Goal: Information Seeking & Learning: Learn about a topic

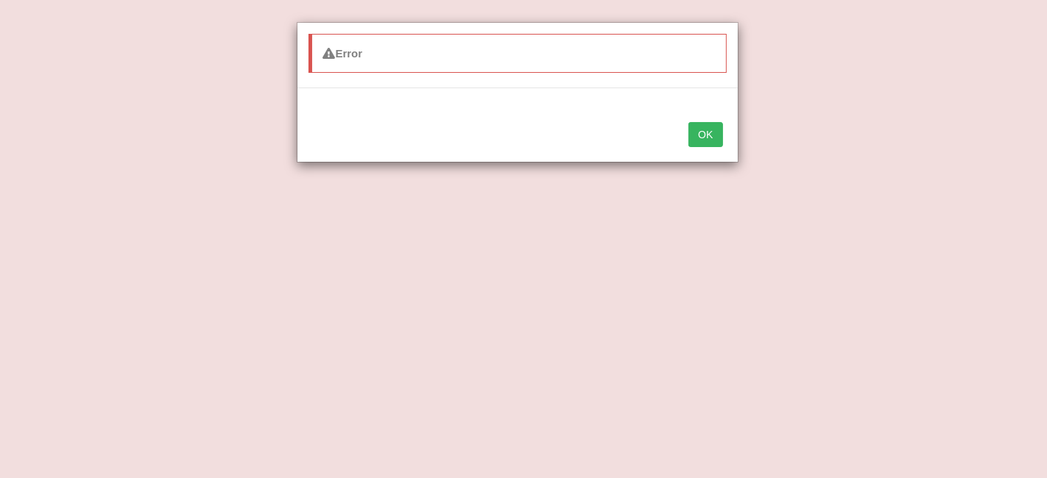
drag, startPoint x: 0, startPoint y: 0, endPoint x: 913, endPoint y: 417, distance: 1004.0
click at [913, 417] on div "Error OK" at bounding box center [523, 239] width 1047 height 478
click at [708, 121] on div "OK" at bounding box center [517, 136] width 440 height 52
click at [715, 146] on div "OK" at bounding box center [517, 136] width 440 height 52
click at [713, 138] on button "OK" at bounding box center [705, 134] width 34 height 25
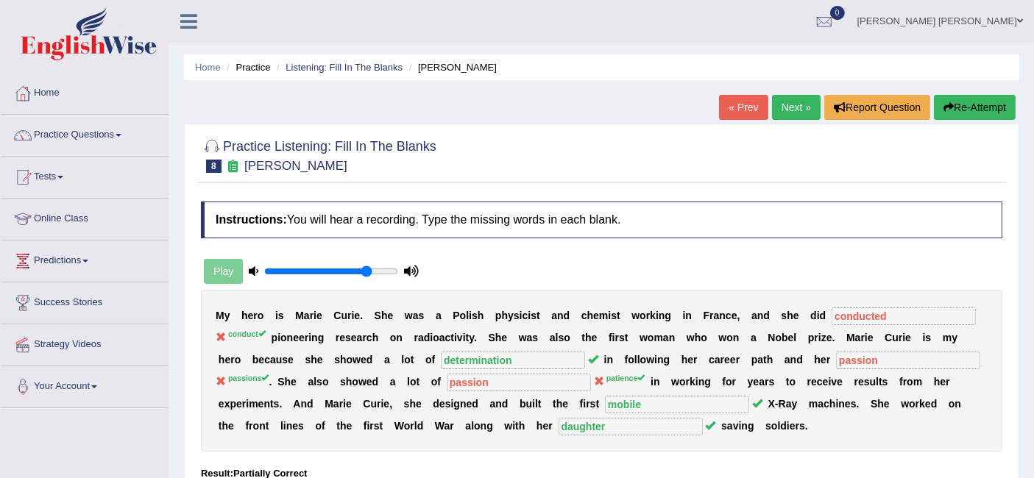
click at [799, 101] on link "Next »" at bounding box center [796, 107] width 49 height 25
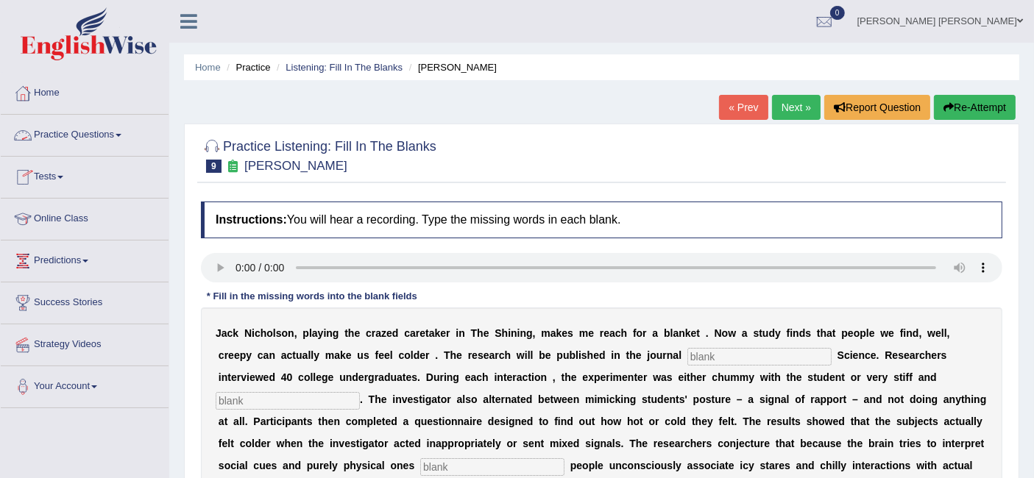
click at [79, 130] on link "Practice Questions" at bounding box center [85, 133] width 168 height 37
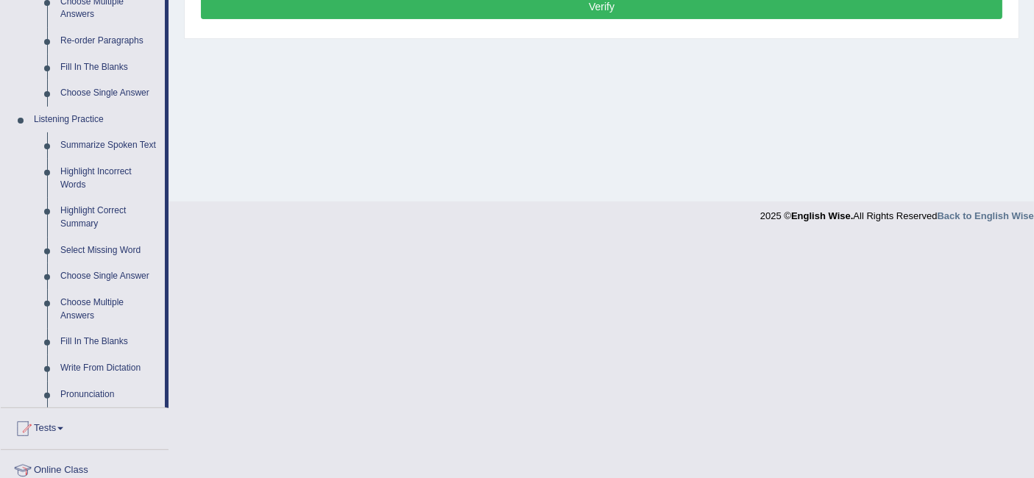
scroll to position [534, 0]
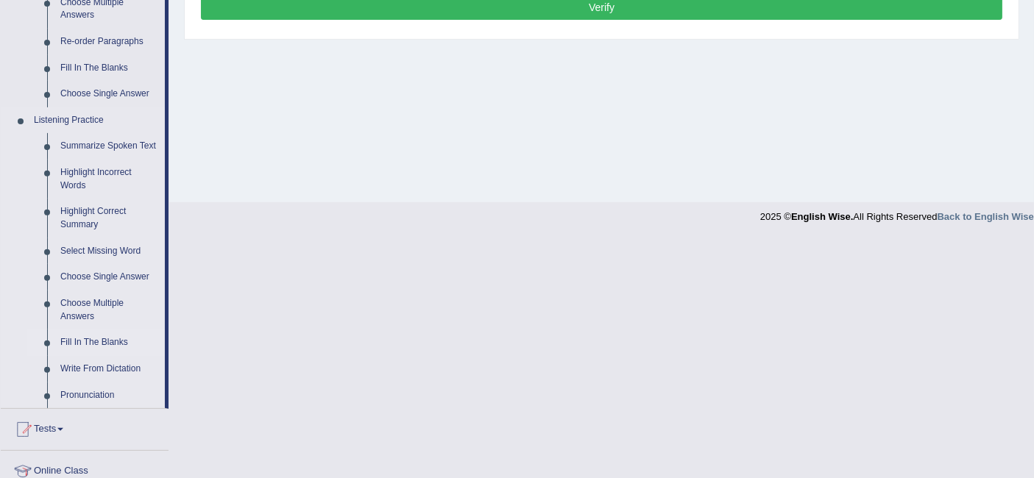
click at [103, 333] on link "Fill In The Blanks" at bounding box center [109, 343] width 111 height 26
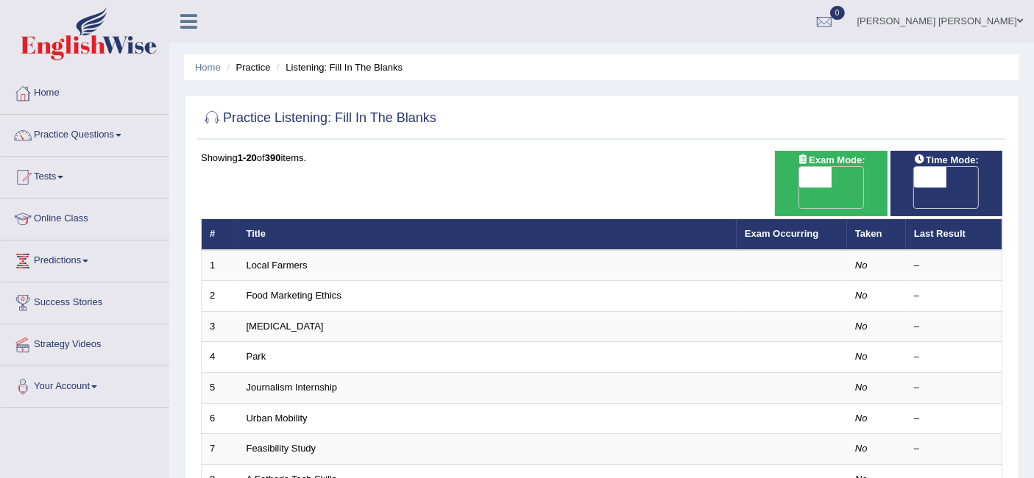
click at [914, 188] on span "OFF" at bounding box center [898, 198] width 32 height 21
checkbox input "true"
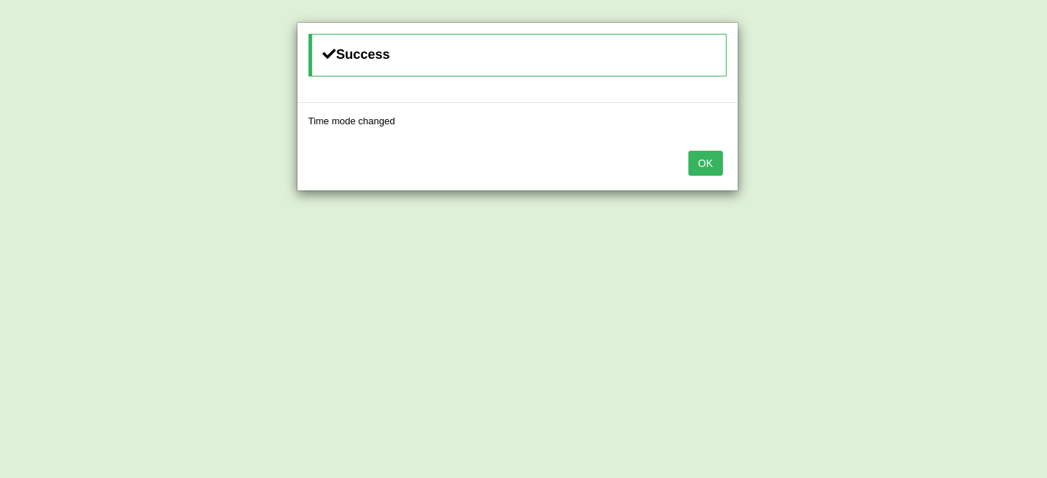
click at [708, 151] on button "OK" at bounding box center [705, 163] width 34 height 25
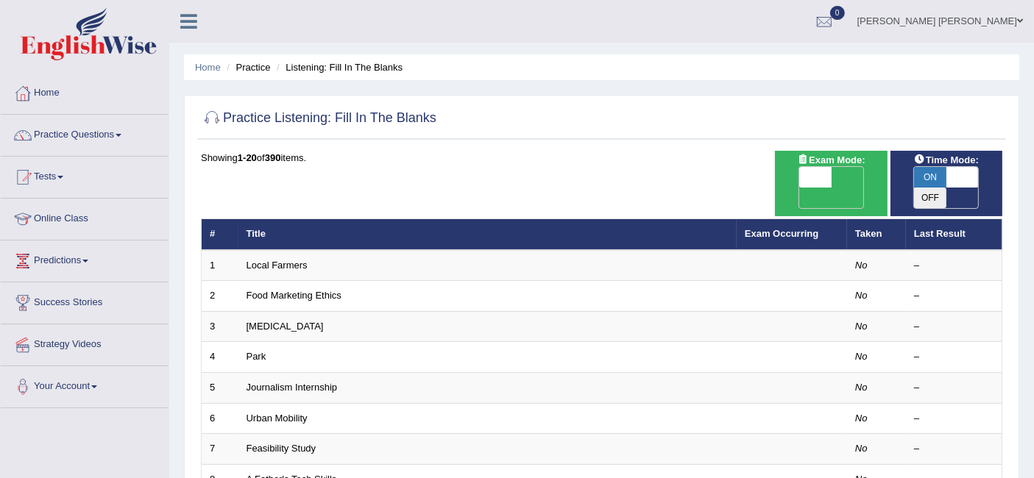
click at [799, 188] on span "OFF" at bounding box center [783, 198] width 32 height 21
checkbox input "true"
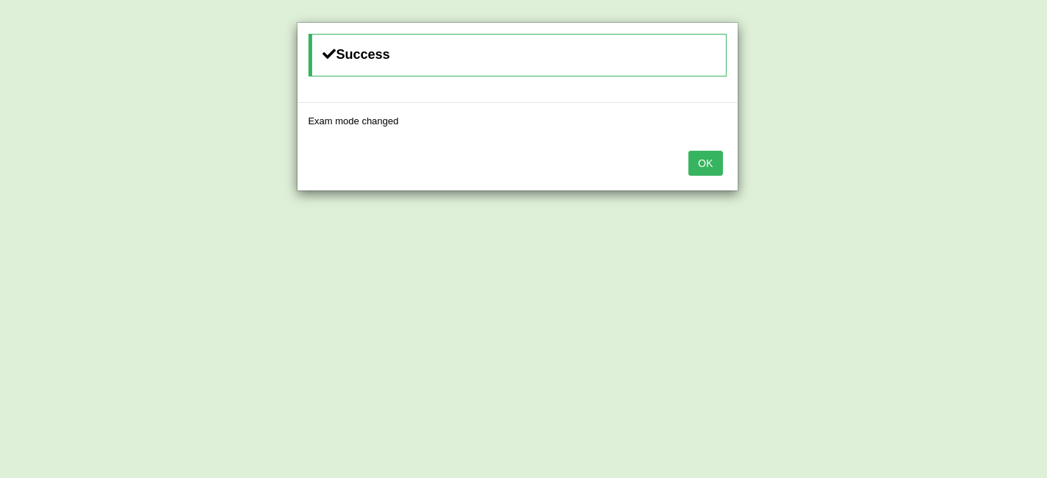
click at [708, 167] on button "OK" at bounding box center [705, 163] width 34 height 25
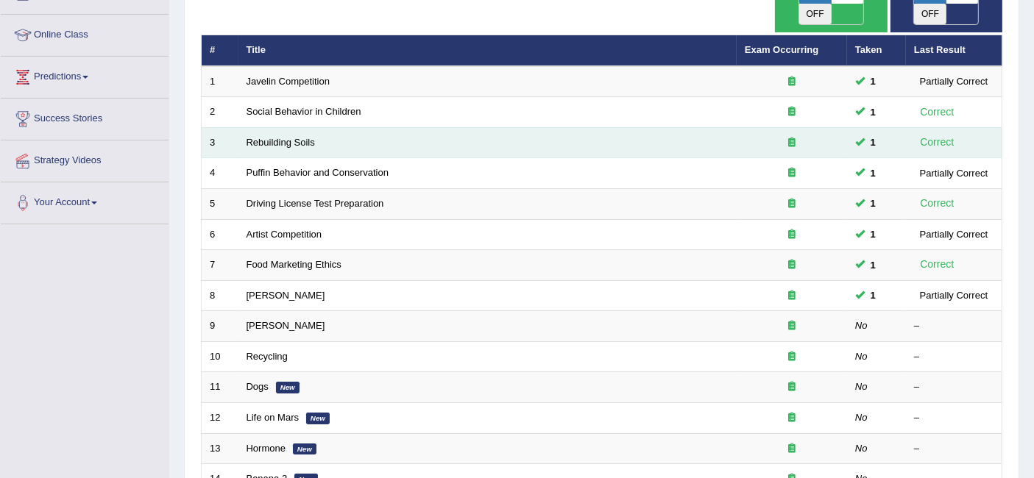
scroll to position [207, 0]
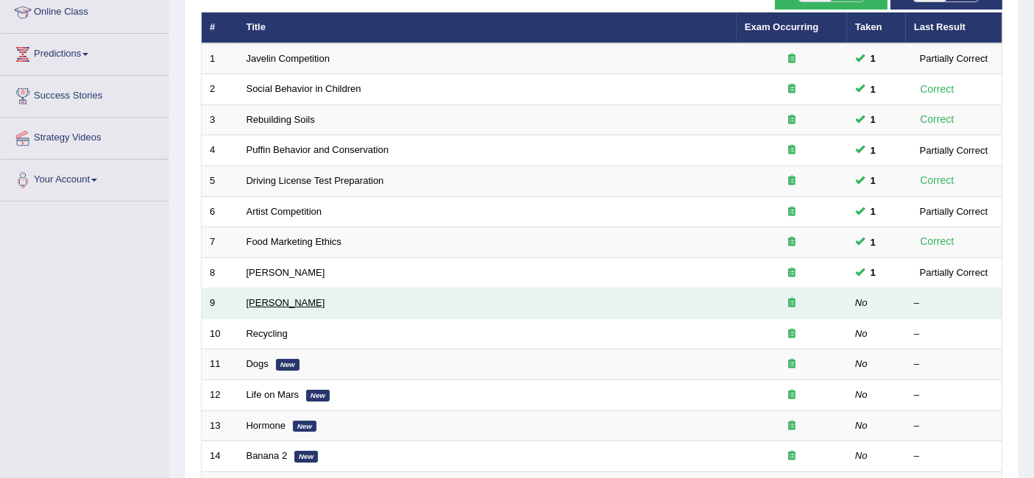
click at [291, 297] on link "[PERSON_NAME]" at bounding box center [286, 302] width 79 height 11
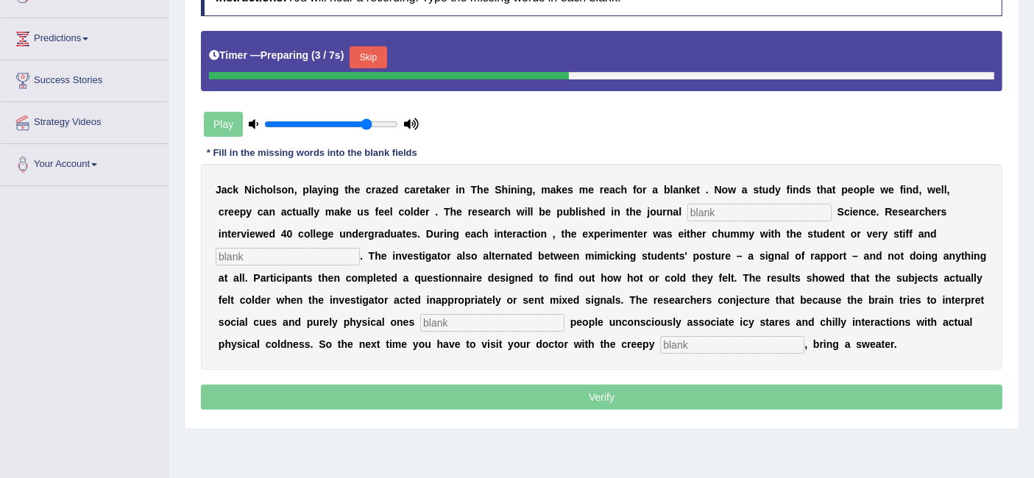
scroll to position [223, 0]
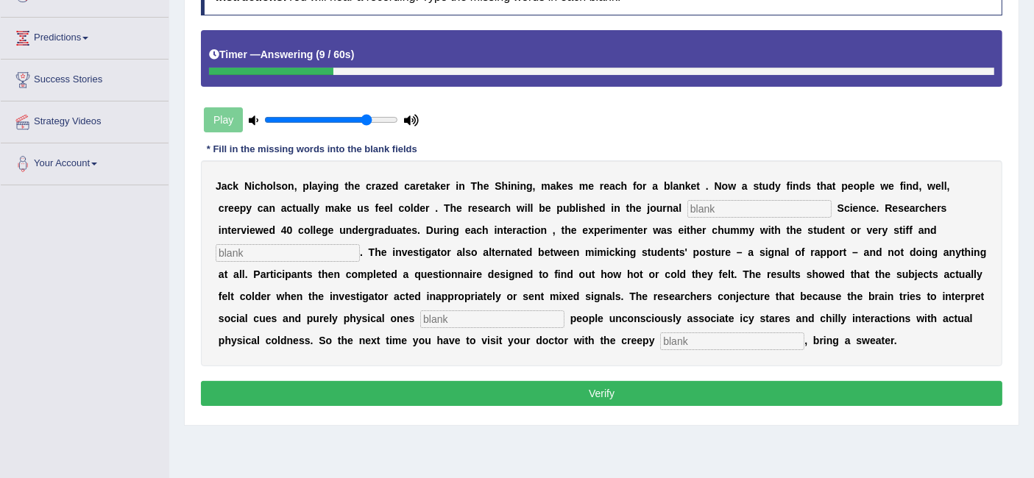
click at [688, 200] on input "text" at bounding box center [760, 209] width 144 height 18
type input "psychological"
click at [338, 254] on input "text" at bounding box center [288, 253] width 144 height 18
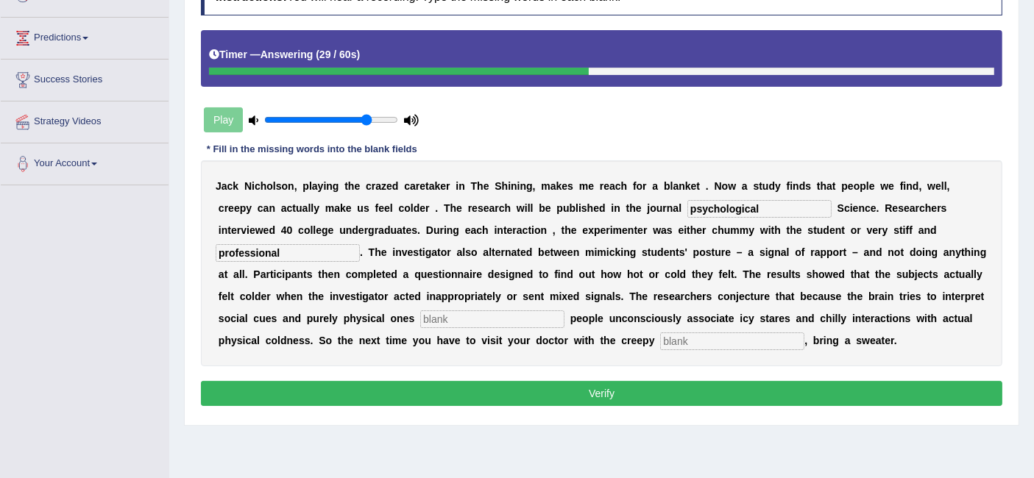
type input "professional"
click at [765, 208] on input "psychological" at bounding box center [760, 209] width 144 height 18
type input "psychology"
click at [470, 320] on input "text" at bounding box center [492, 320] width 144 height 18
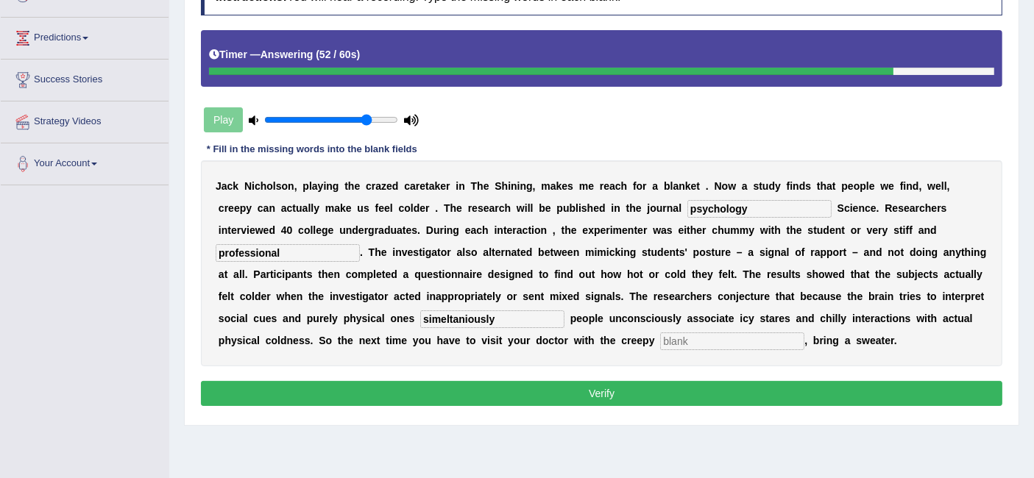
type input "simeltaniously"
click at [721, 339] on input "text" at bounding box center [732, 342] width 144 height 18
type input "recepionist"
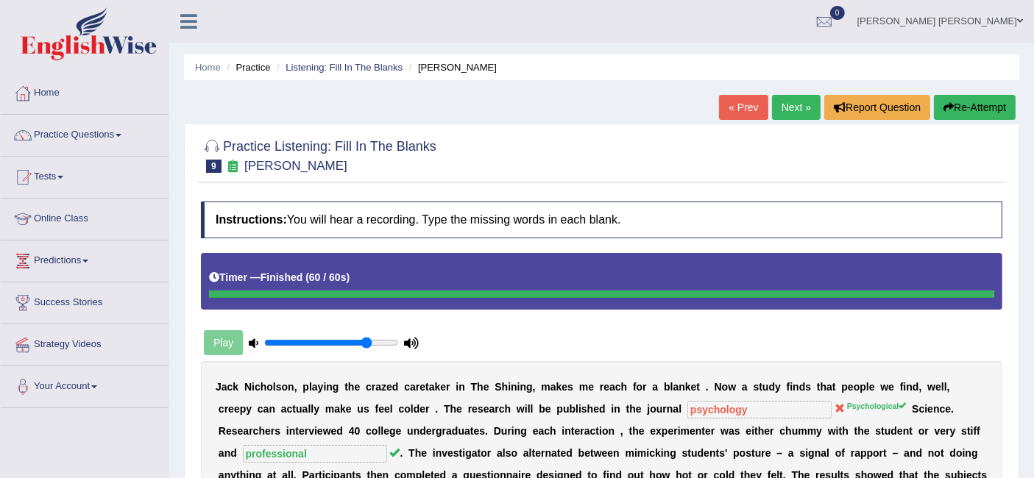
scroll to position [2, 0]
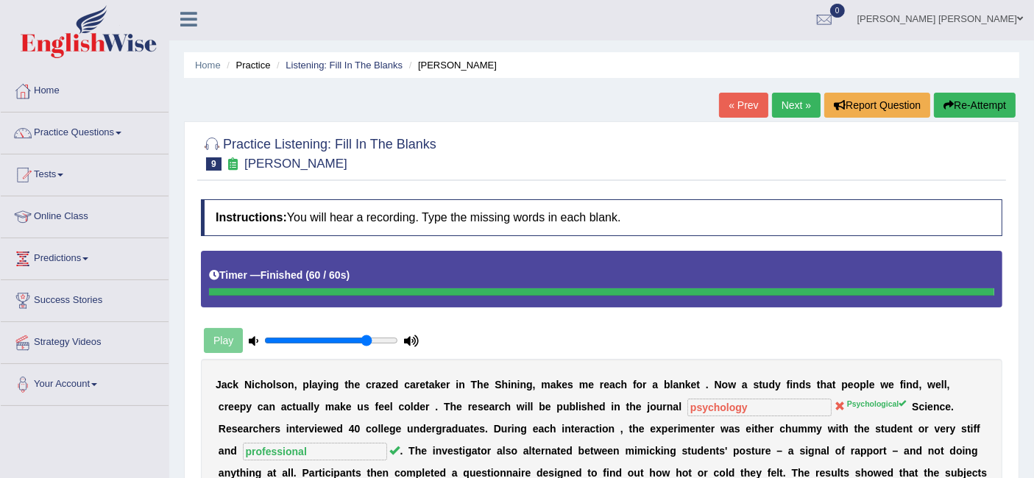
click at [796, 100] on link "Next »" at bounding box center [796, 105] width 49 height 25
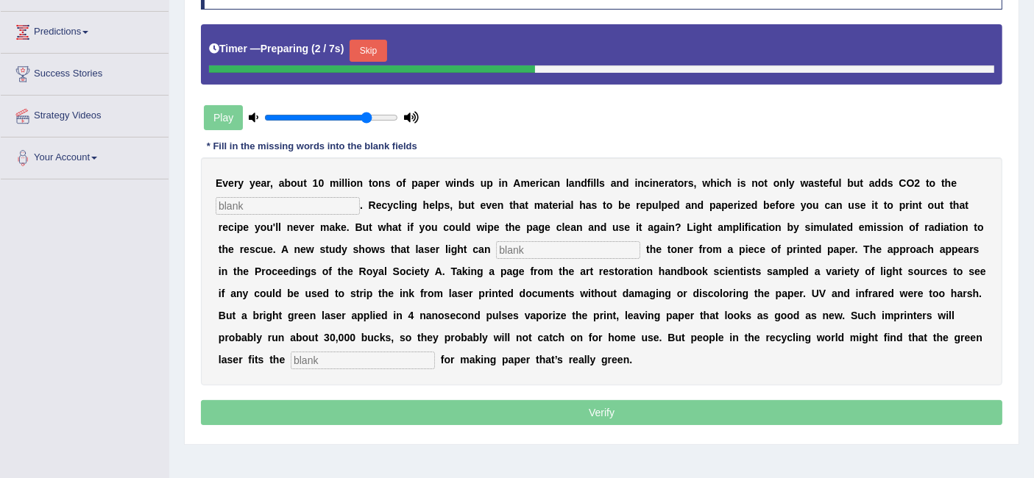
scroll to position [230, 0]
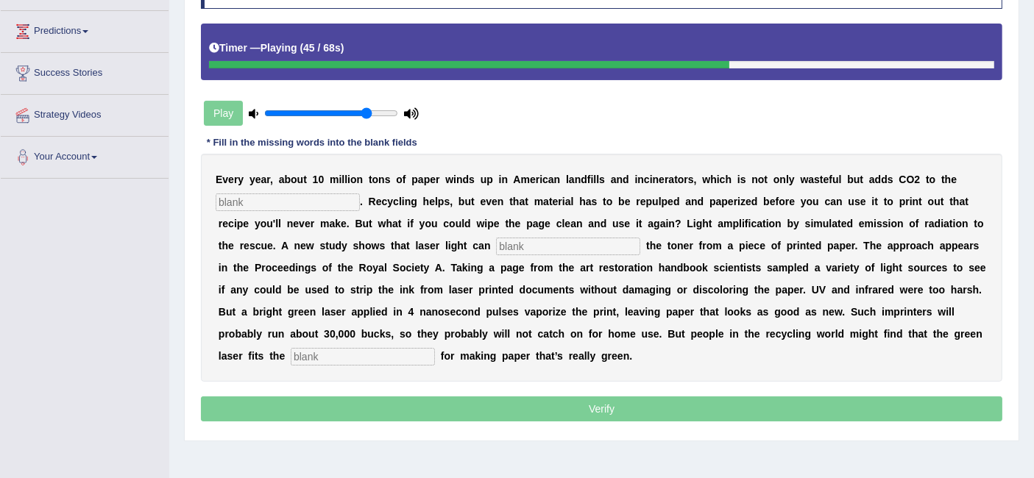
click at [280, 211] on div "E v e r y y e a r , a b o u t 1 0 m i l l i o n t o n s o f p a p e r w i n d s…" at bounding box center [602, 268] width 802 height 228
click at [281, 203] on input "text" at bounding box center [288, 203] width 144 height 18
type input "atmosphere"
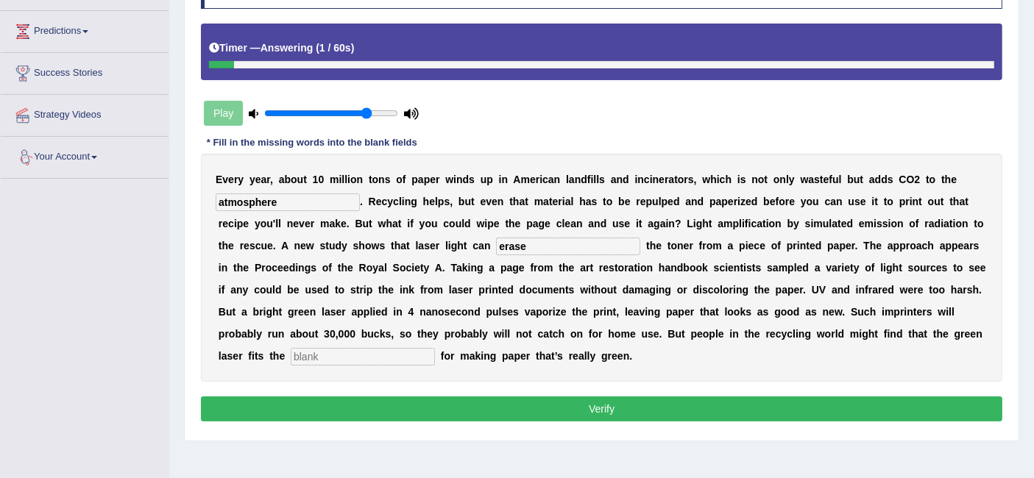
type input "erase"
click at [305, 350] on input "text" at bounding box center [363, 357] width 144 height 18
type input "bill"
click at [490, 400] on button "Verify" at bounding box center [602, 409] width 802 height 25
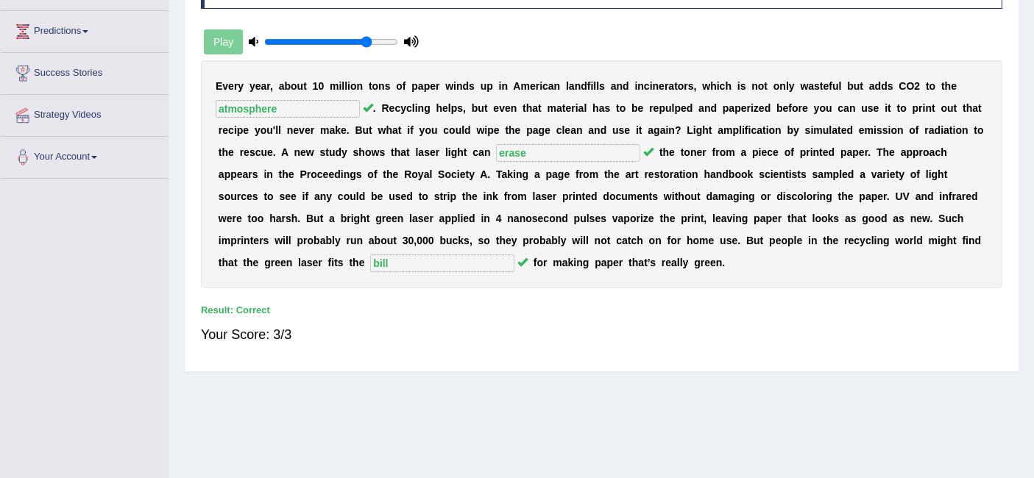
scroll to position [0, 0]
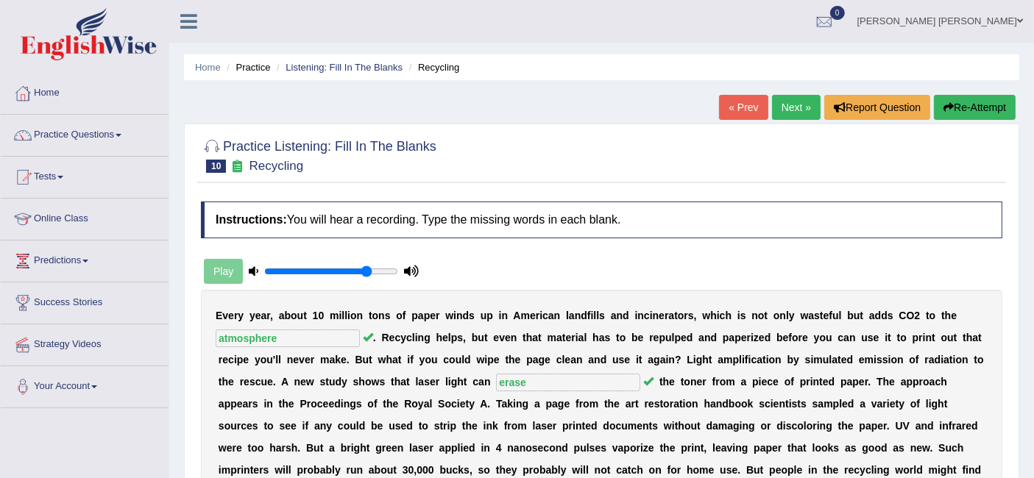
click at [795, 100] on link "Next »" at bounding box center [796, 107] width 49 height 25
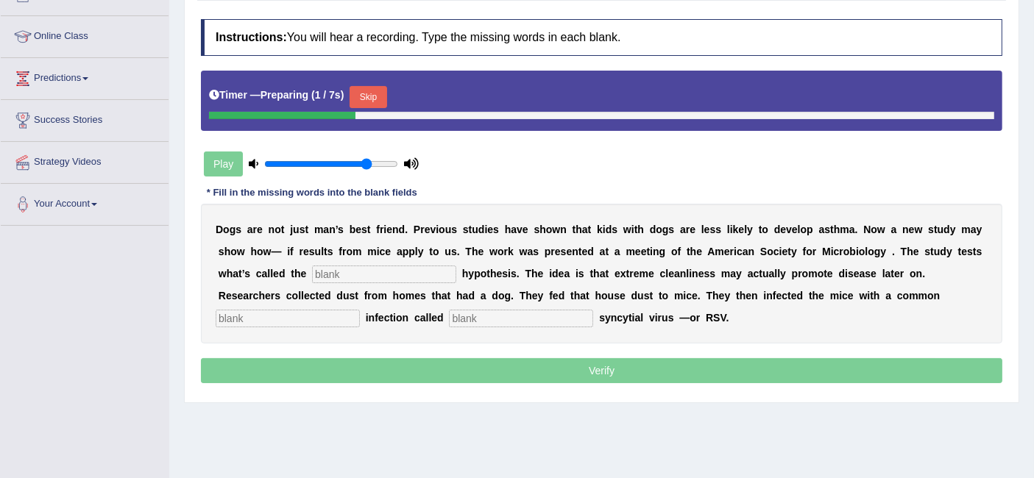
scroll to position [183, 0]
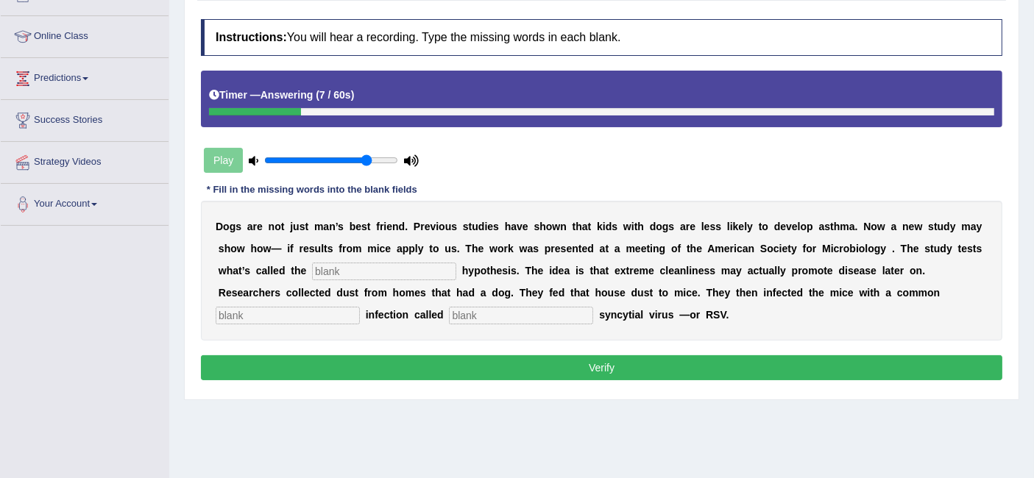
click at [378, 270] on input "text" at bounding box center [384, 272] width 144 height 18
type input "hygiene"
type input "childhood"
type input "respitory"
click at [590, 362] on button "Verify" at bounding box center [602, 368] width 802 height 25
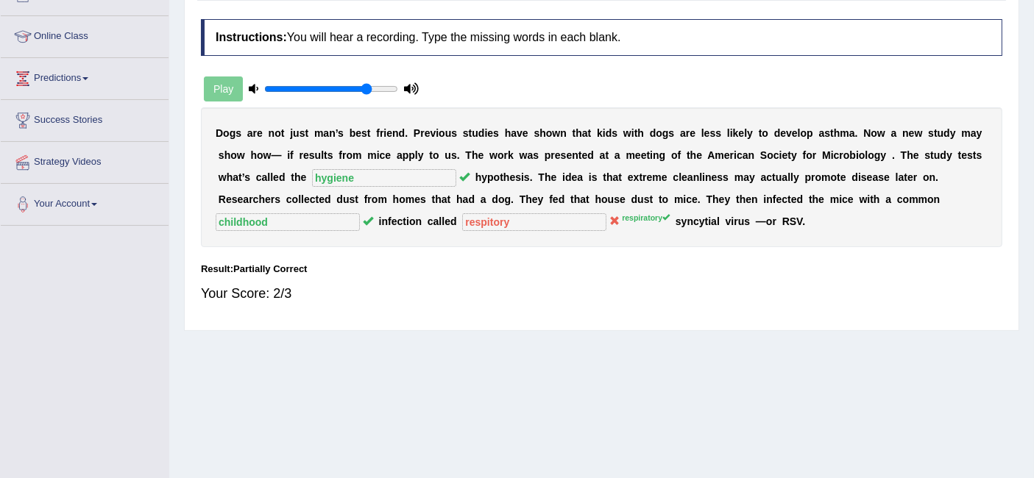
scroll to position [0, 0]
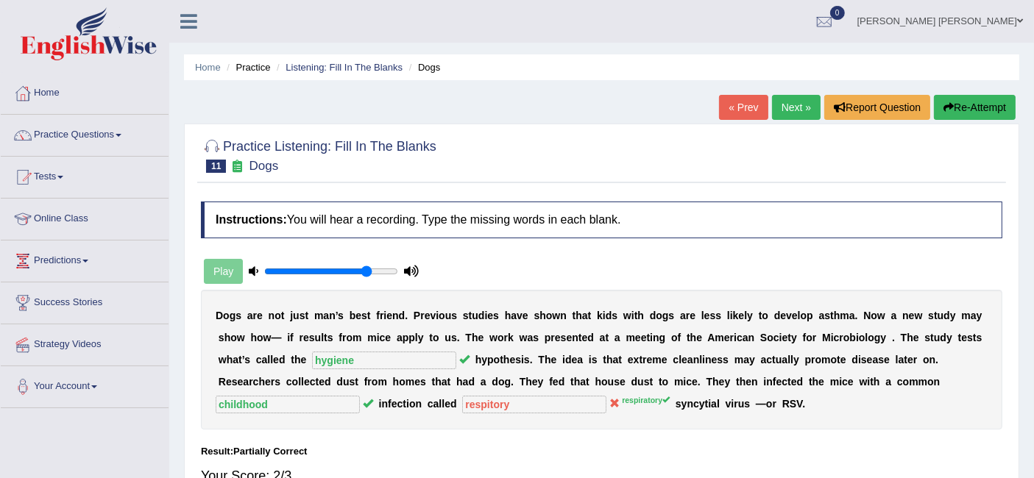
click at [797, 109] on link "Next »" at bounding box center [796, 107] width 49 height 25
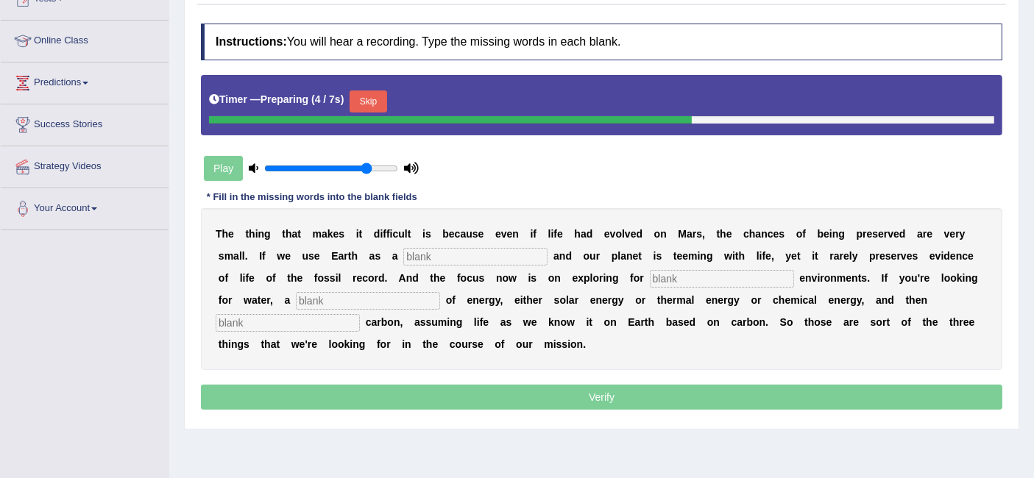
scroll to position [181, 0]
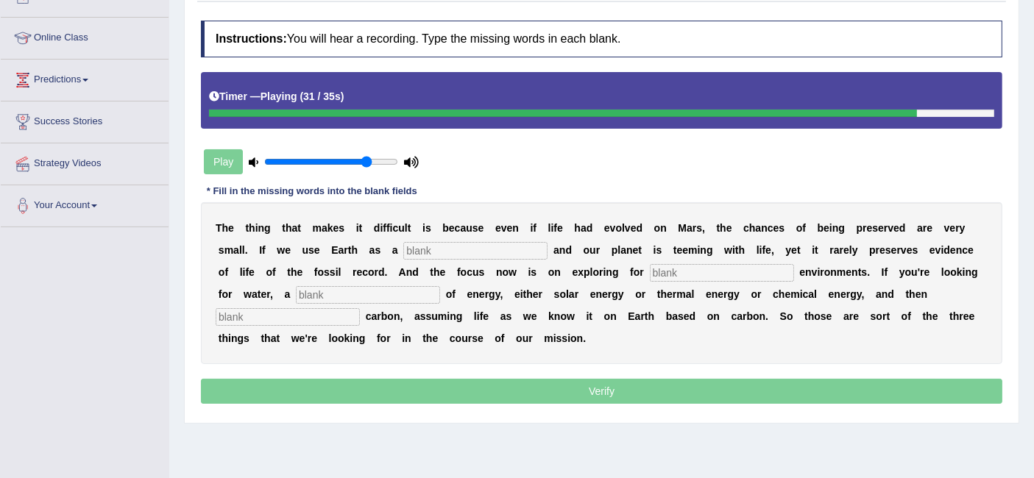
click at [473, 236] on div "T h e t h i n g t h a t m a k e s i t d i f f i c u l t i s b e c a u s e e v e…" at bounding box center [602, 283] width 802 height 162
click at [473, 245] on input "text" at bounding box center [475, 251] width 144 height 18
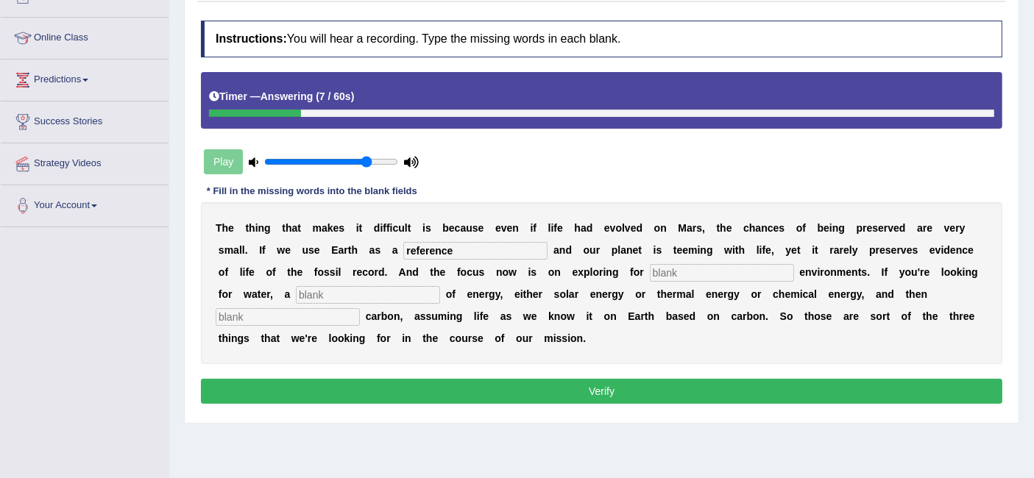
type input "reference"
type input "habitable"
click at [347, 297] on input "text" at bounding box center [368, 295] width 144 height 18
type input "source"
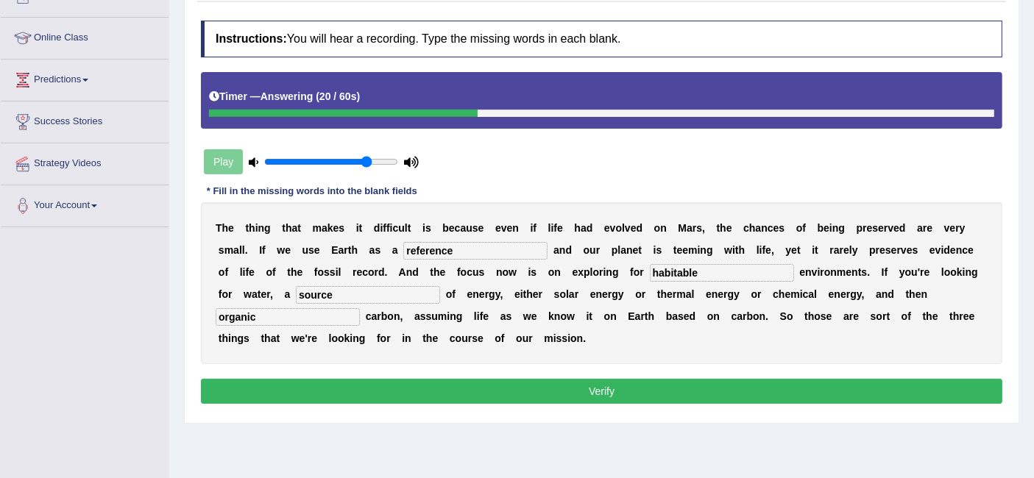
type input "organic"
click at [586, 397] on button "Verify" at bounding box center [602, 391] width 802 height 25
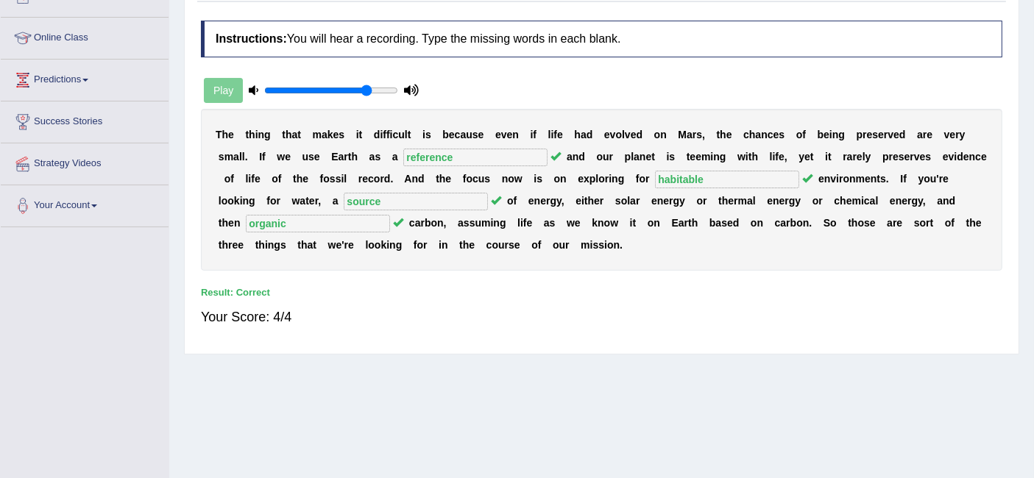
scroll to position [0, 0]
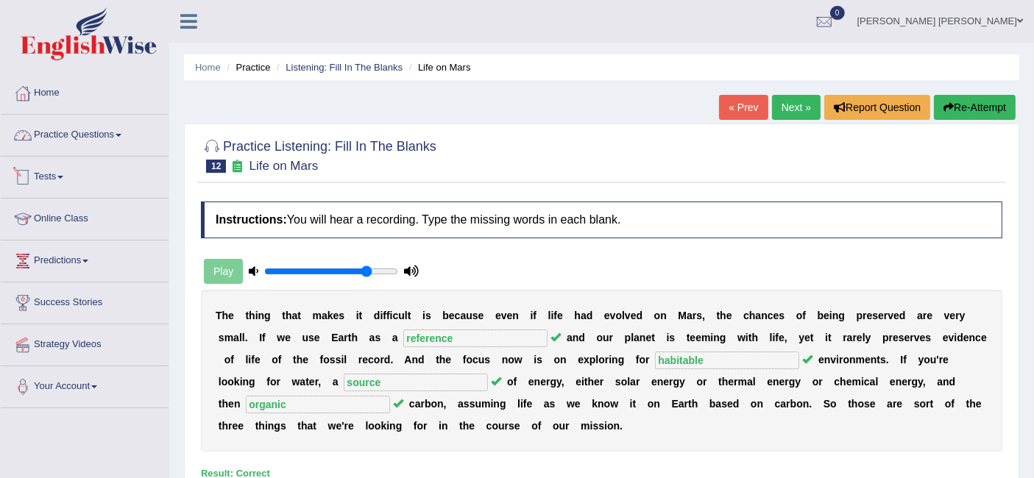
click at [123, 130] on link "Practice Questions" at bounding box center [85, 133] width 168 height 37
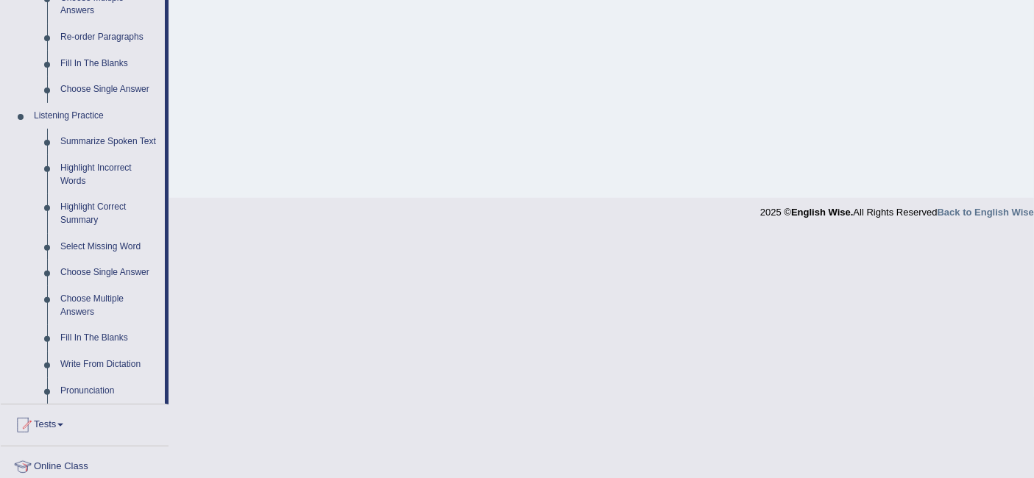
scroll to position [547, 0]
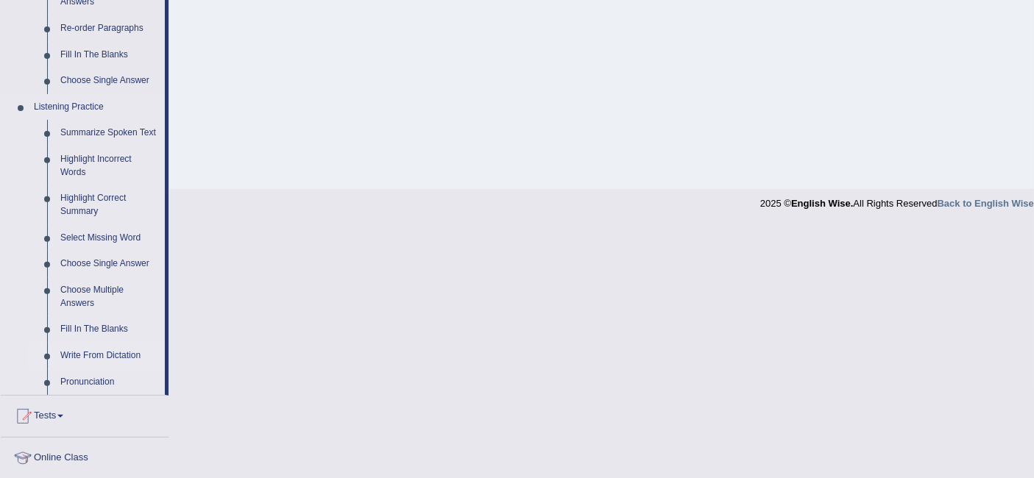
click at [116, 358] on link "Write From Dictation" at bounding box center [109, 356] width 111 height 26
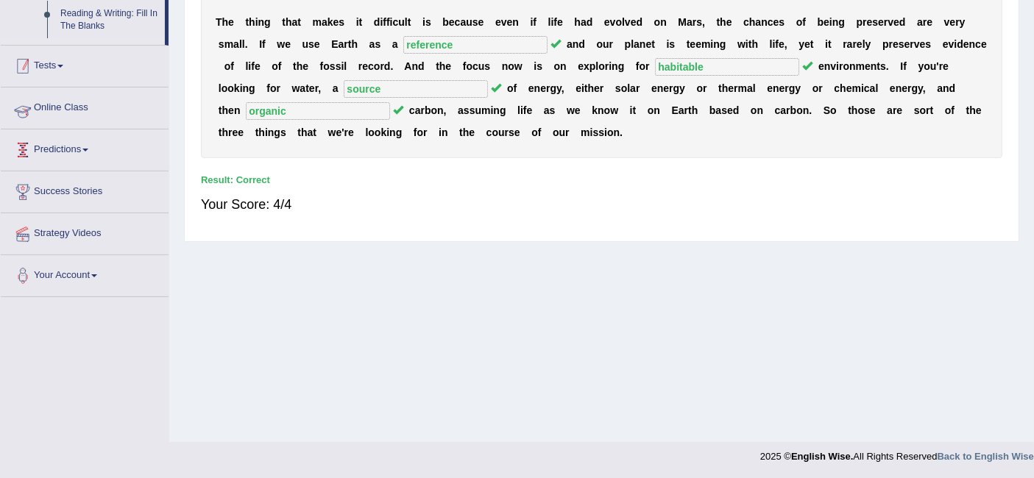
scroll to position [258, 0]
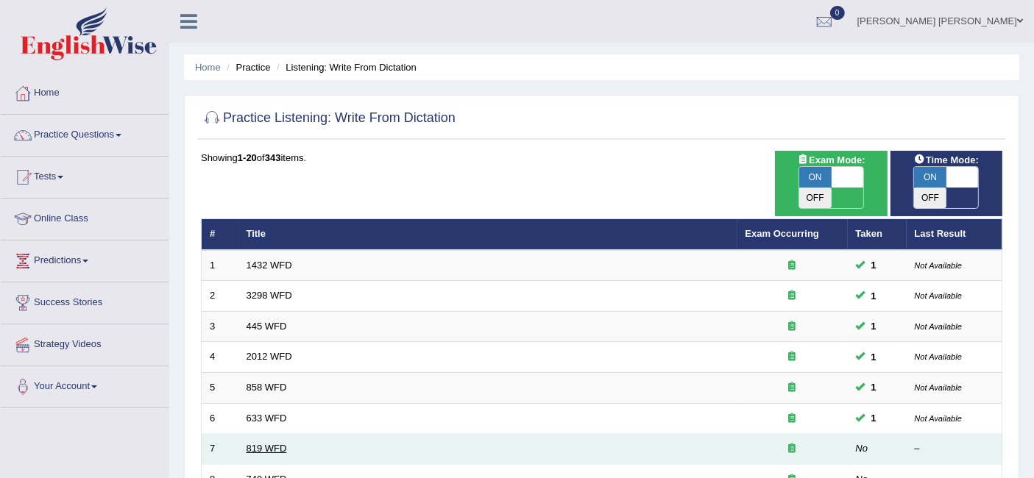
scroll to position [266, 0]
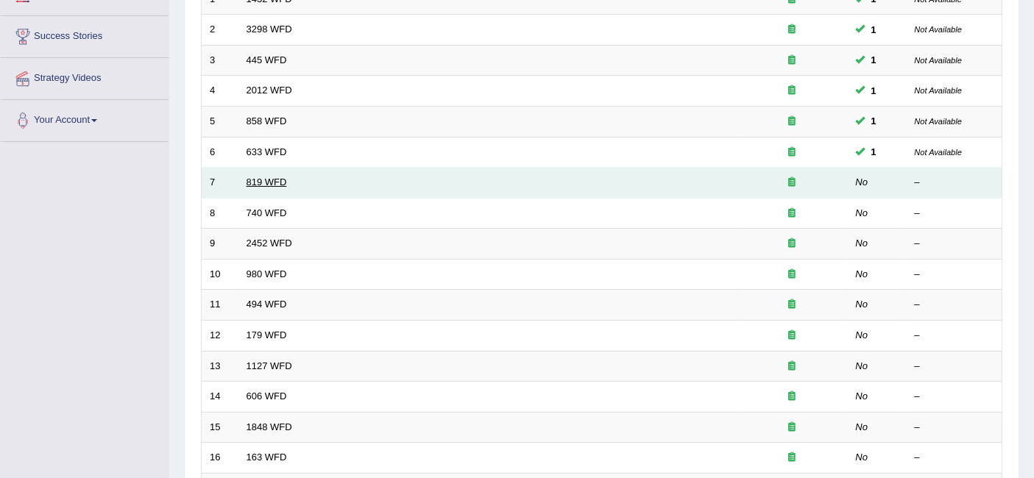
click at [257, 177] on link "819 WFD" at bounding box center [267, 182] width 40 height 11
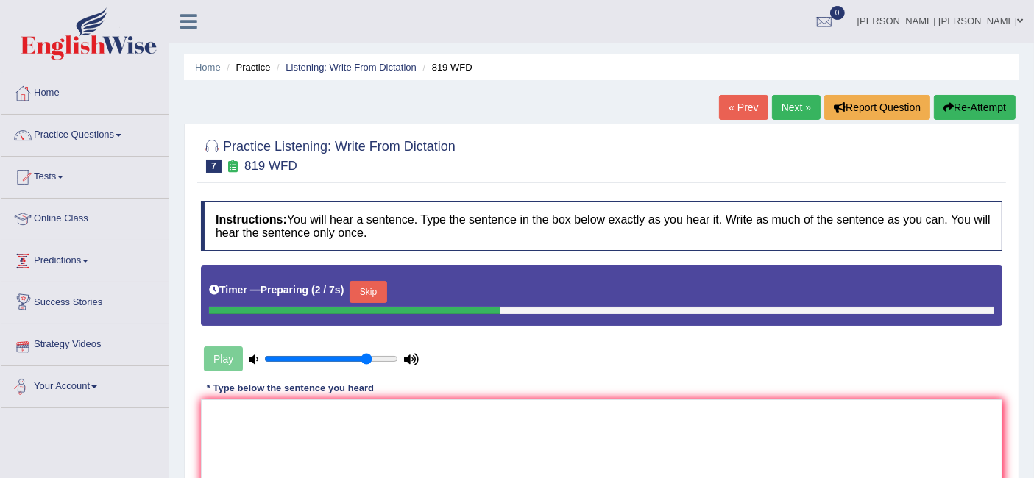
scroll to position [209, 0]
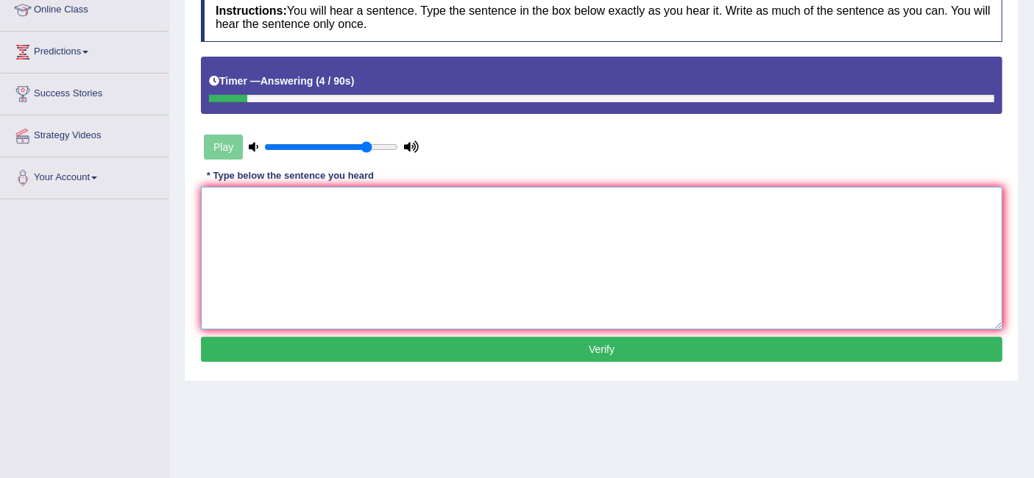
click at [444, 300] on textarea at bounding box center [602, 258] width 802 height 143
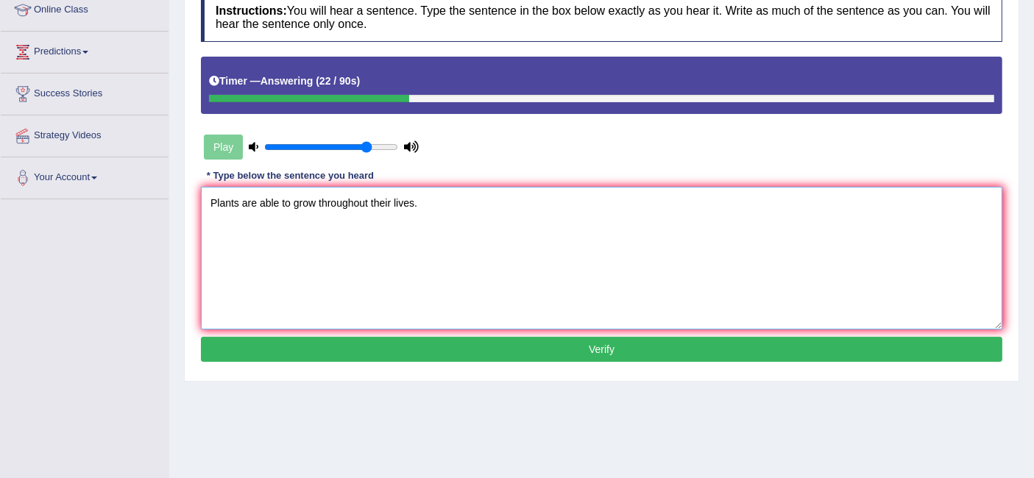
type textarea "Plants are able to grow throughout their lives."
click at [517, 342] on button "Verify" at bounding box center [602, 349] width 802 height 25
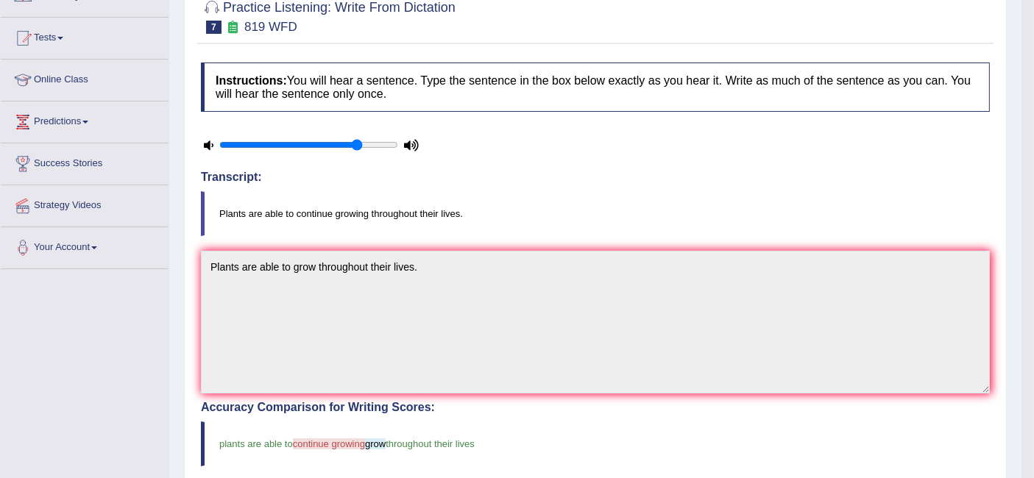
scroll to position [0, 0]
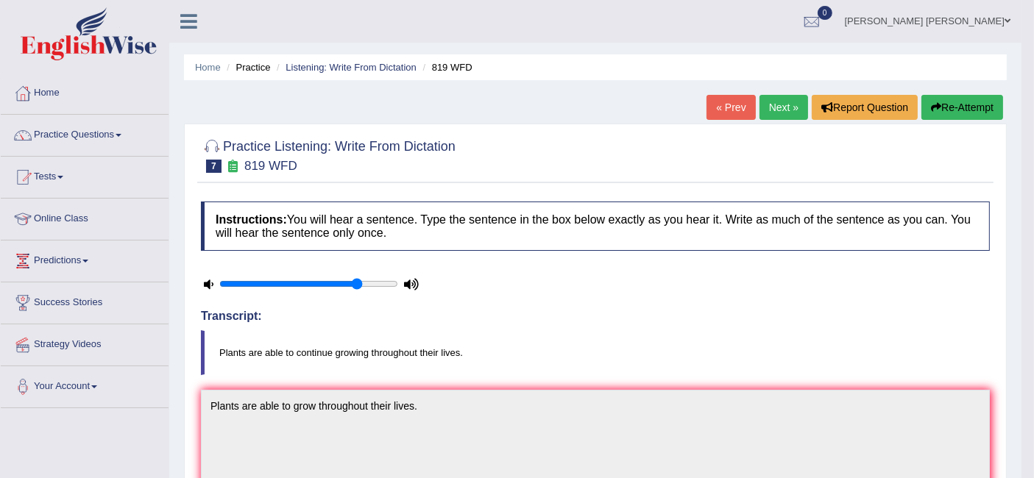
click at [785, 113] on link "Next »" at bounding box center [784, 107] width 49 height 25
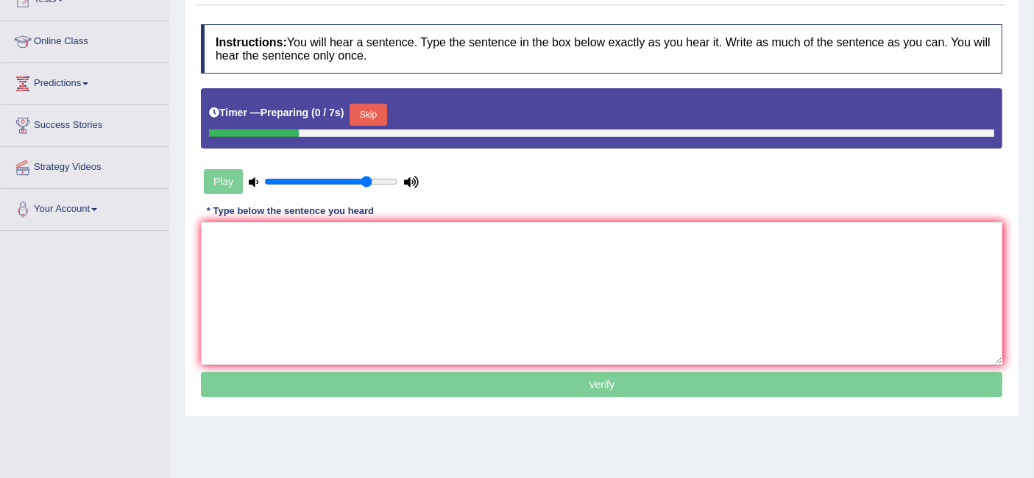
scroll to position [178, 0]
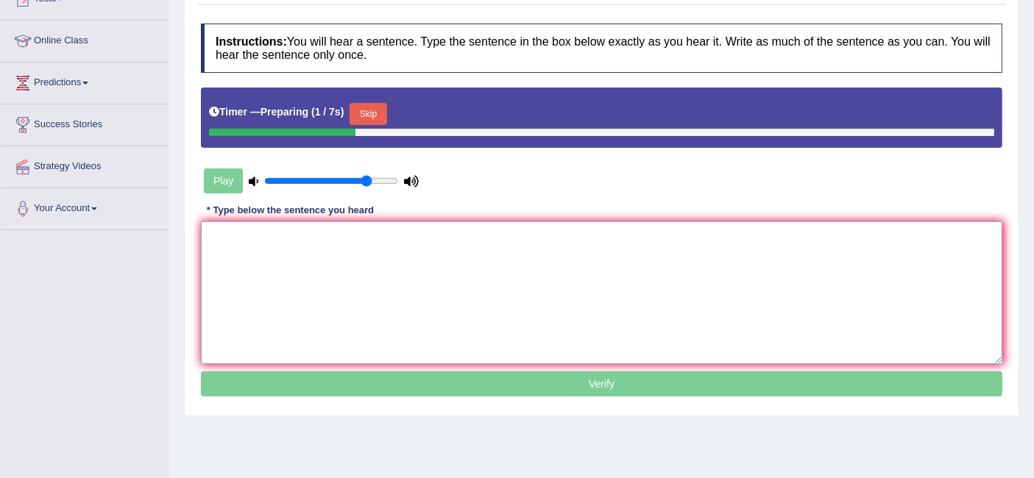
click at [671, 289] on textarea at bounding box center [602, 293] width 802 height 143
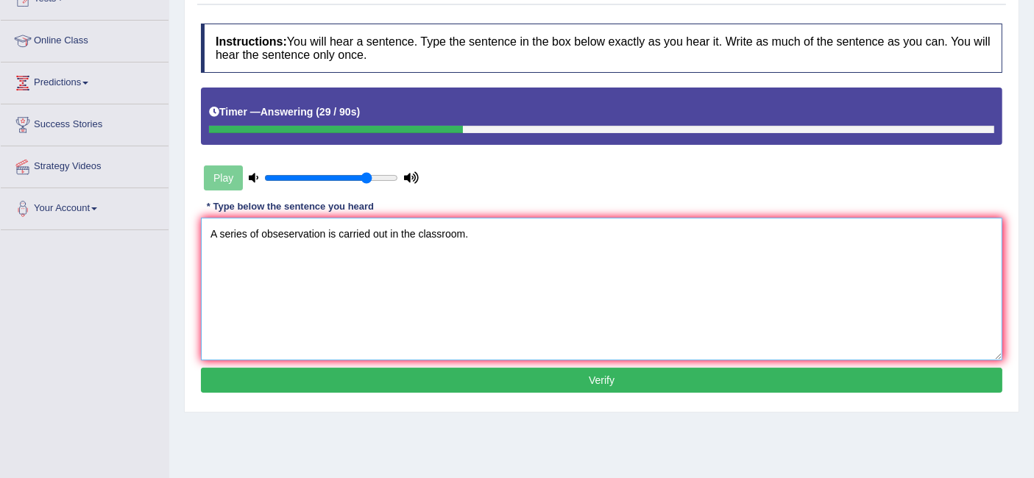
type textarea "A series of obseservation is carried out in the classroom."
click at [589, 384] on button "Verify" at bounding box center [602, 380] width 802 height 25
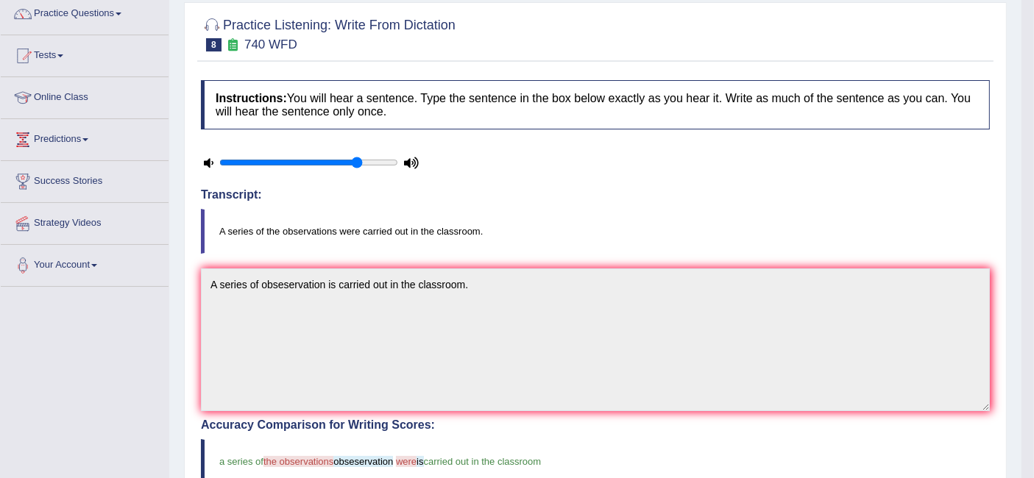
scroll to position [0, 0]
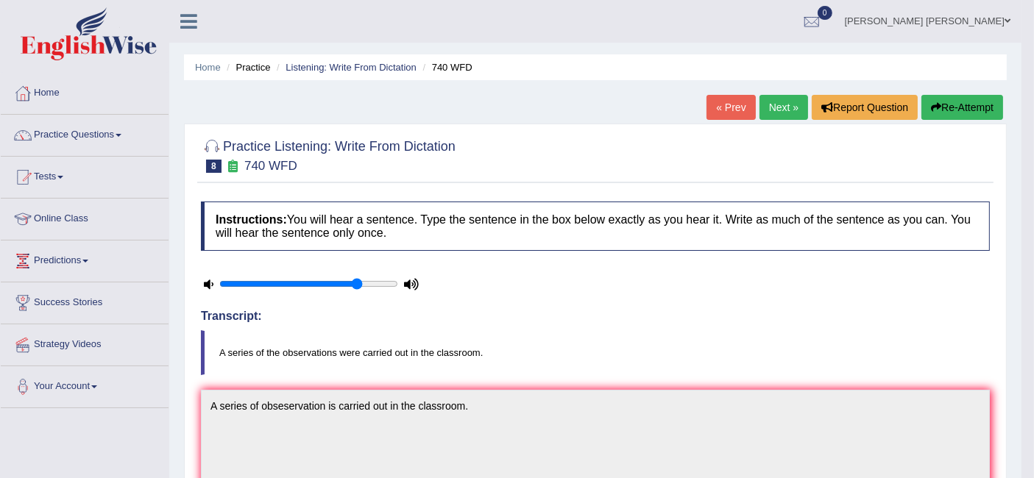
click at [777, 115] on link "Next »" at bounding box center [784, 107] width 49 height 25
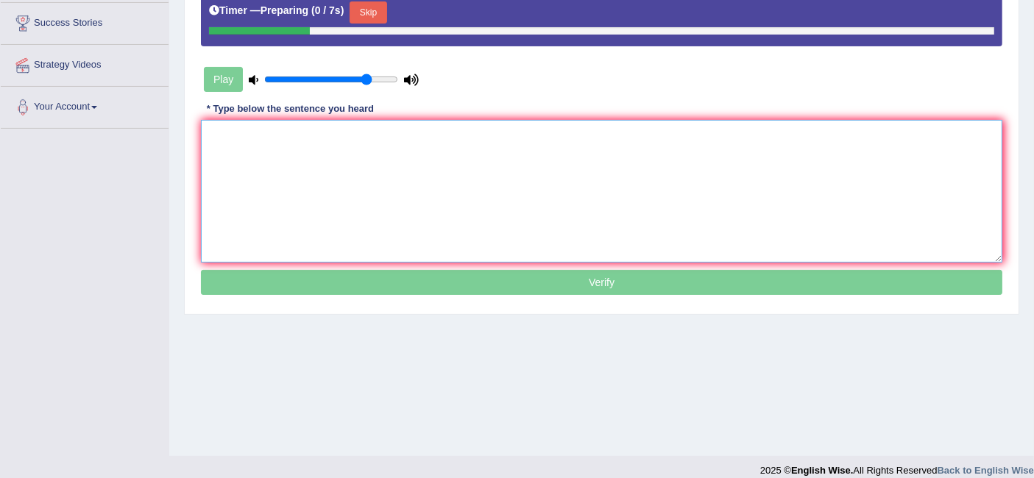
click at [397, 211] on textarea at bounding box center [602, 191] width 802 height 143
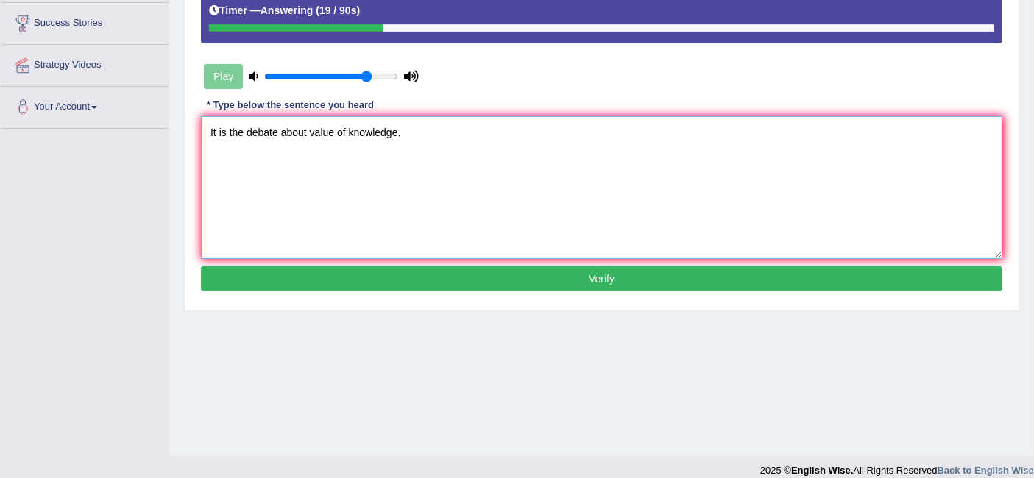
type textarea "It is the debate about value of knowledge."
click at [453, 266] on button "Verify" at bounding box center [602, 278] width 802 height 25
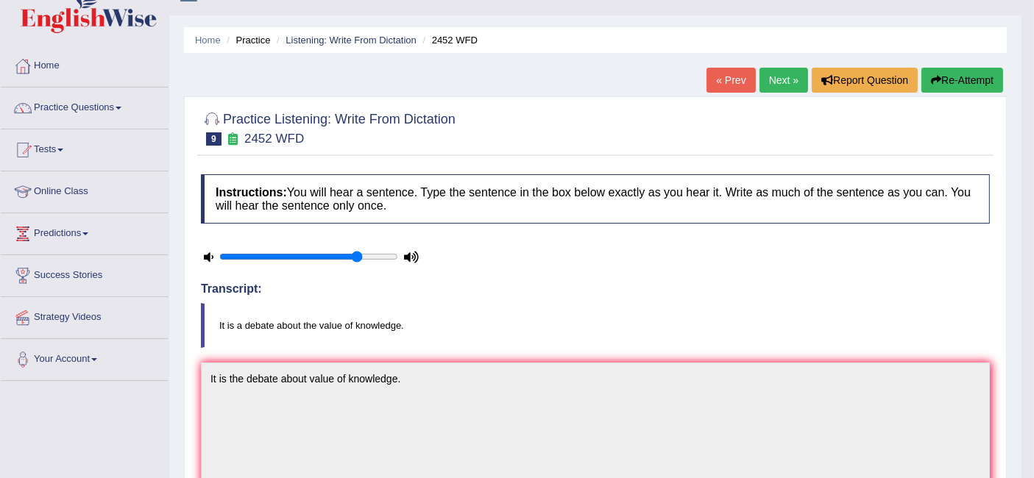
scroll to position [19, 0]
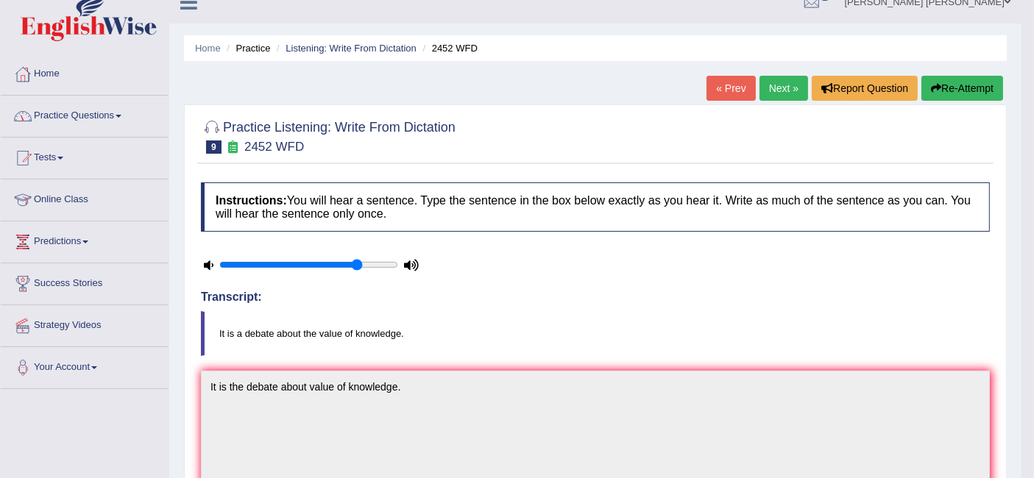
click at [79, 86] on link "Home" at bounding box center [85, 72] width 168 height 37
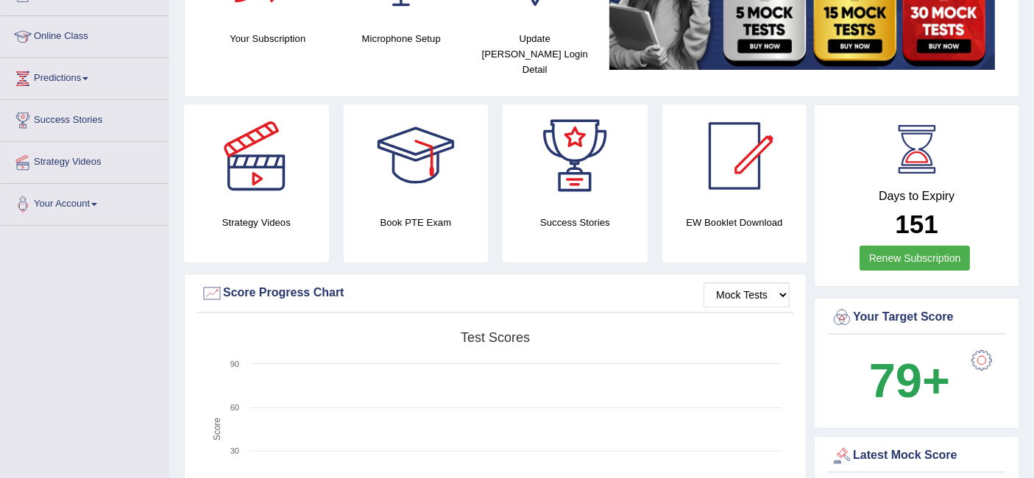
scroll to position [177, 0]
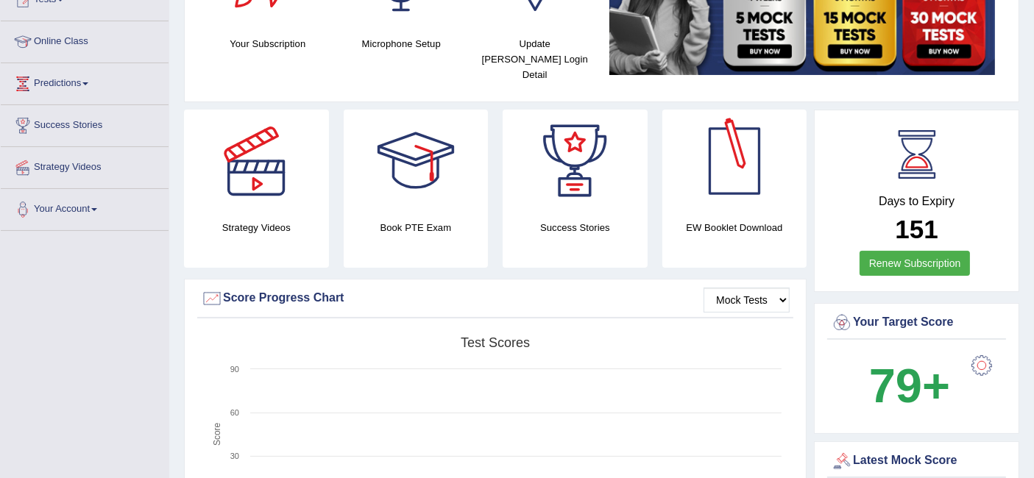
click at [731, 185] on div at bounding box center [734, 161] width 103 height 103
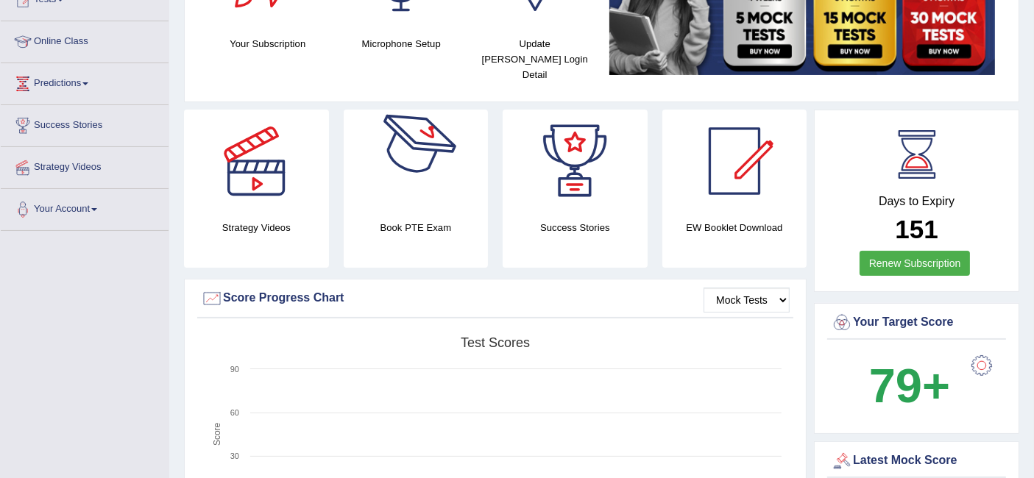
scroll to position [0, 0]
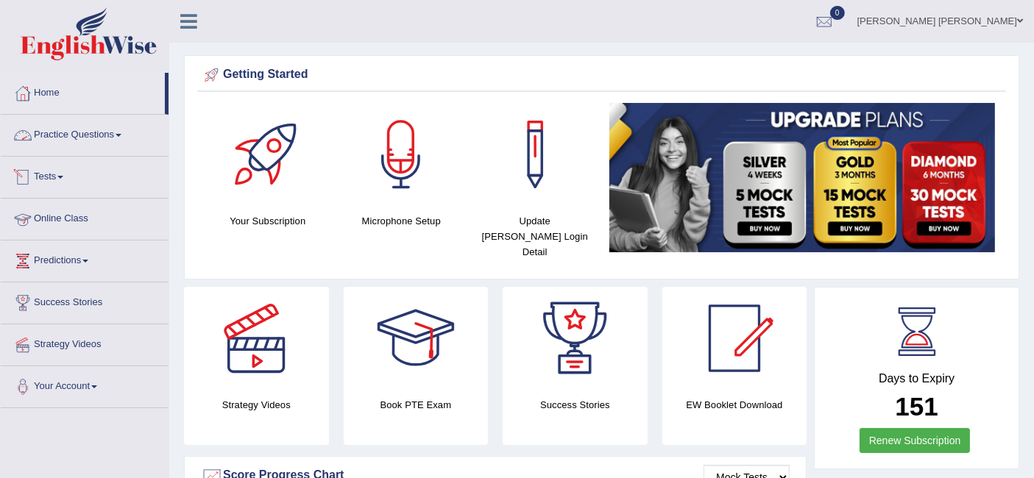
click at [97, 138] on link "Practice Questions" at bounding box center [85, 133] width 168 height 37
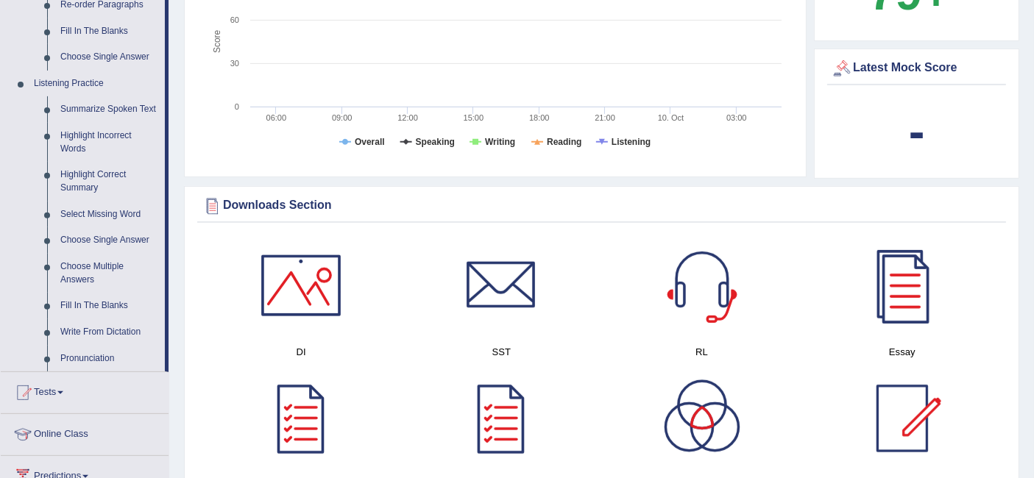
scroll to position [572, 0]
click at [96, 326] on link "Write From Dictation" at bounding box center [109, 331] width 111 height 26
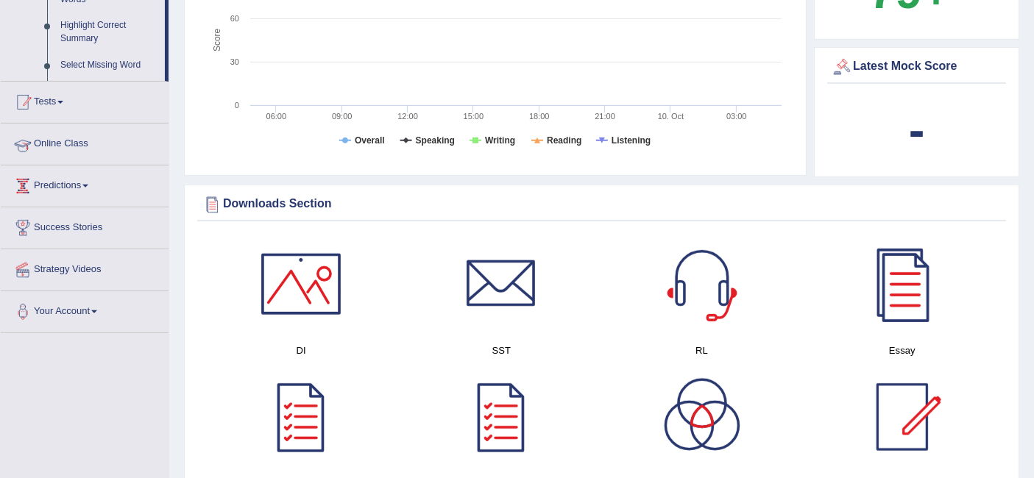
scroll to position [517, 0]
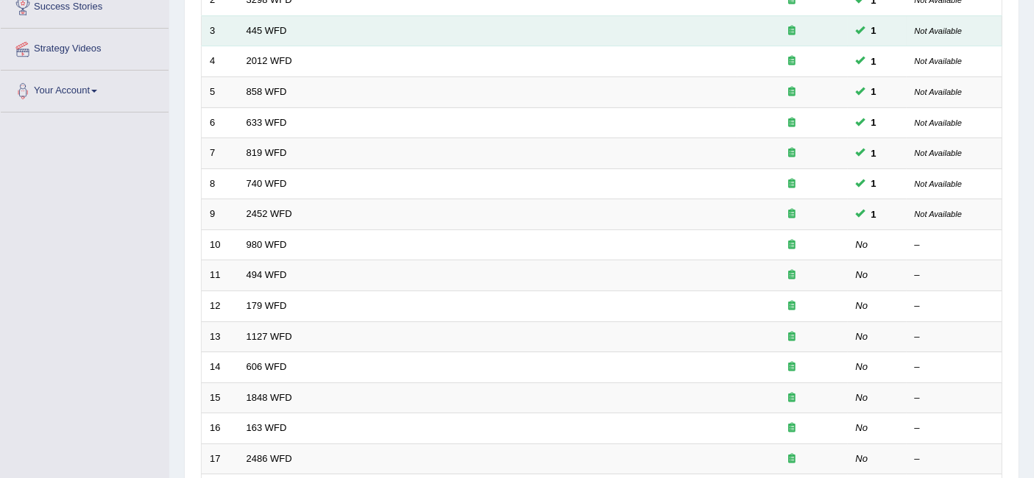
scroll to position [297, 0]
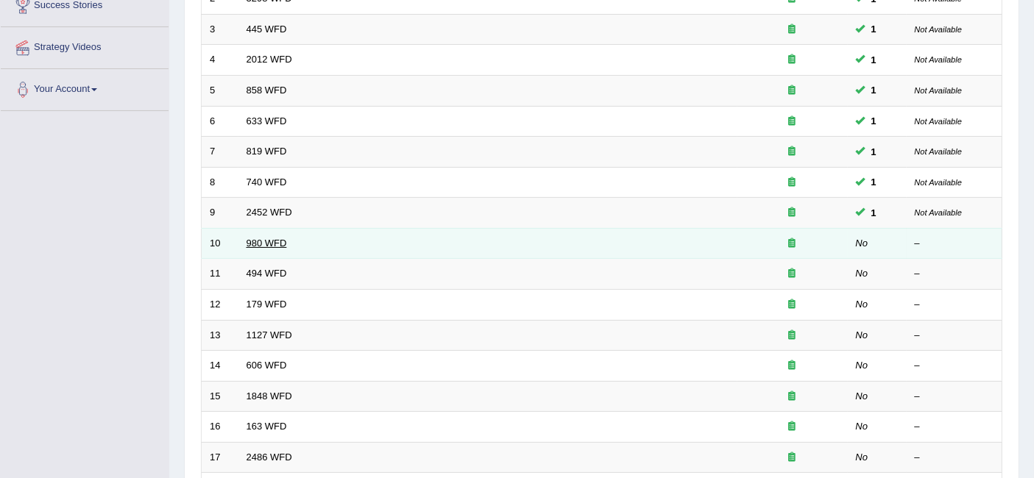
click at [269, 238] on link "980 WFD" at bounding box center [267, 243] width 40 height 11
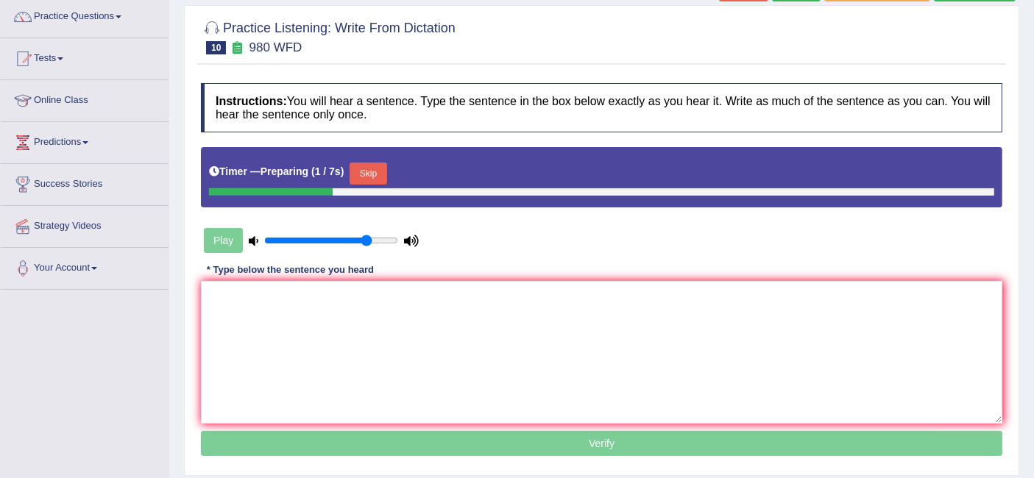
scroll to position [119, 0]
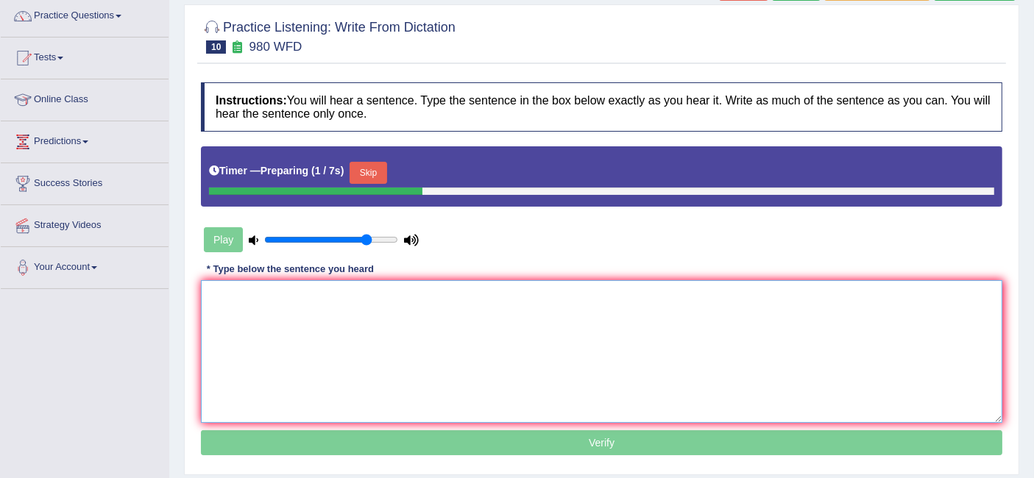
click at [573, 308] on textarea at bounding box center [602, 351] width 802 height 143
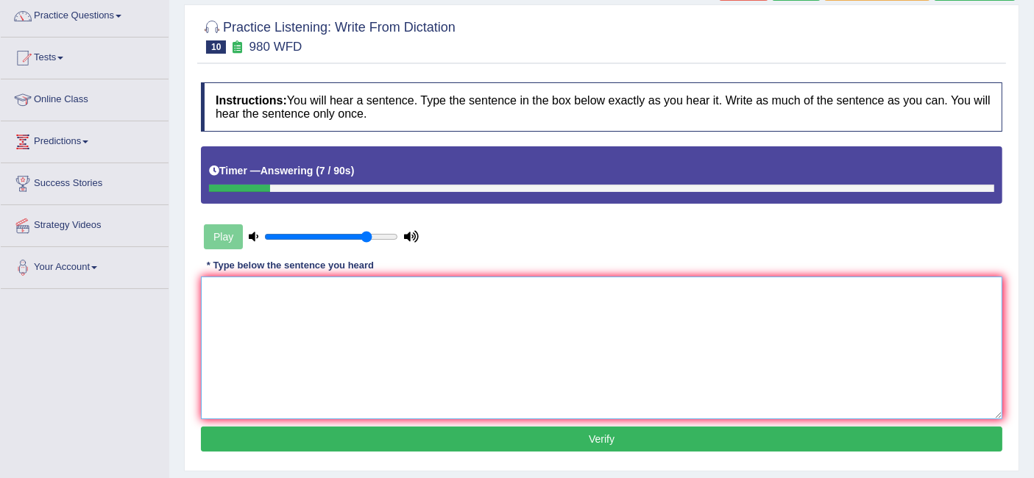
click at [573, 308] on textarea at bounding box center [602, 348] width 802 height 143
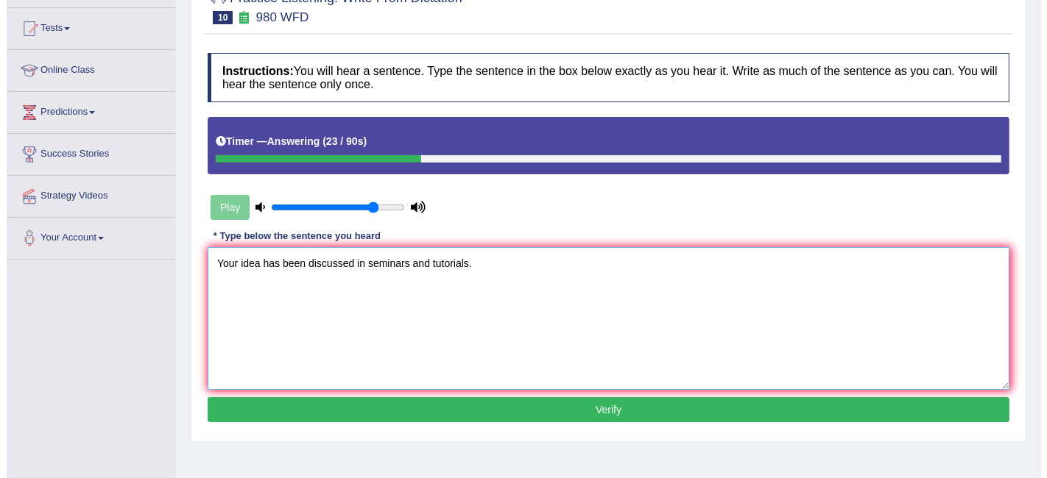
scroll to position [149, 0]
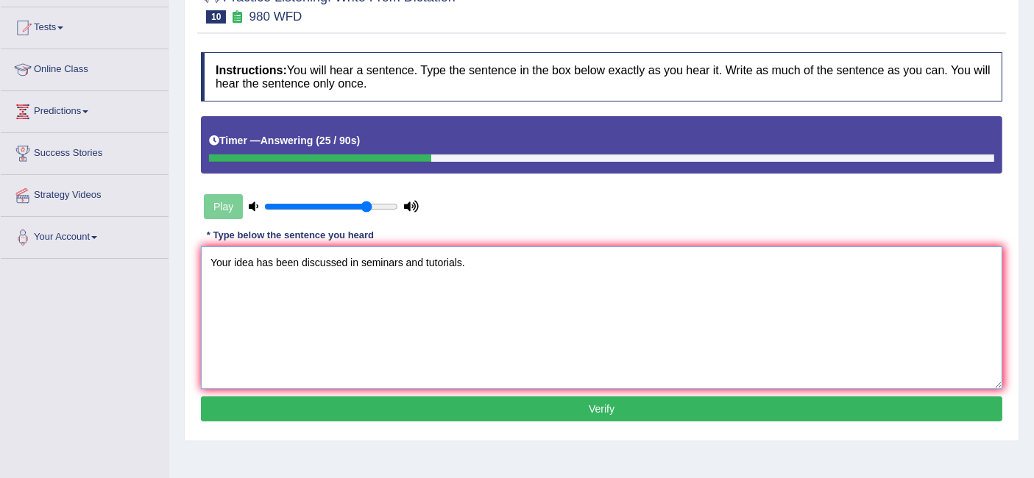
type textarea "Your idea has been discussed in seminars and tutorials."
click at [540, 403] on button "Verify" at bounding box center [602, 409] width 802 height 25
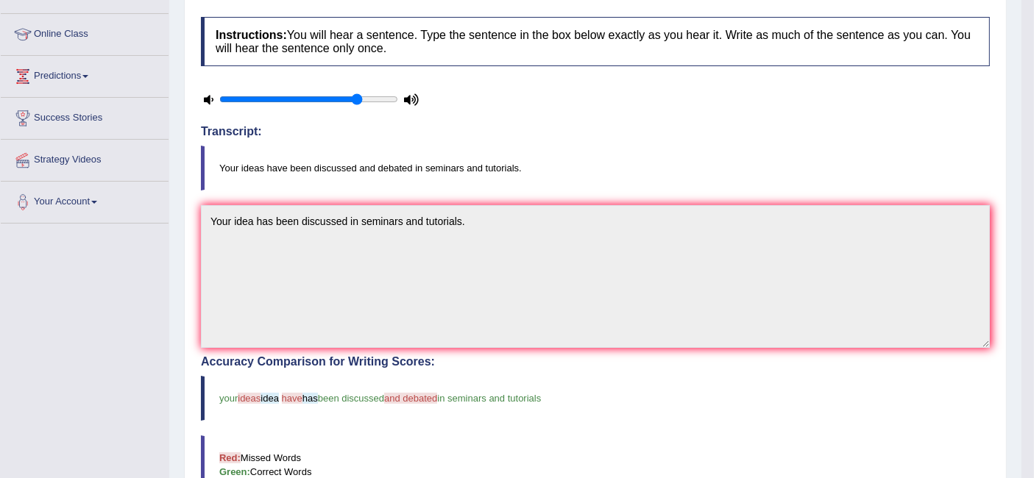
scroll to position [184, 0]
